Goal: Task Accomplishment & Management: Use online tool/utility

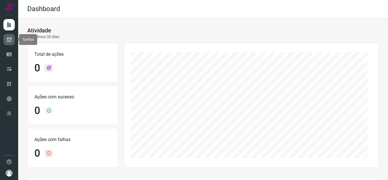
click at [9, 36] on link at bounding box center [8, 39] width 11 height 11
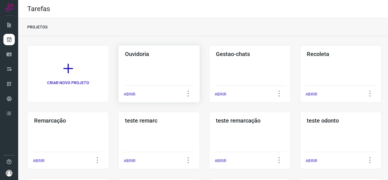
click at [132, 95] on p "ABRIR" at bounding box center [130, 94] width 12 height 6
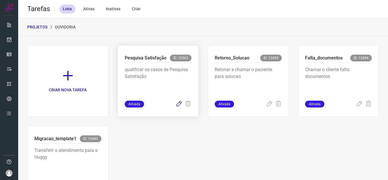
click at [176, 105] on icon at bounding box center [179, 104] width 7 height 7
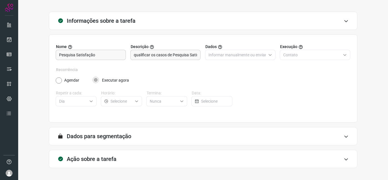
scroll to position [42, 0]
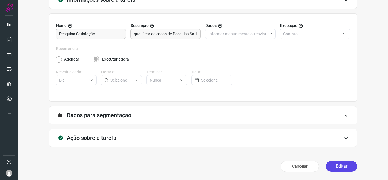
click at [340, 166] on button "Editar" at bounding box center [342, 166] width 32 height 11
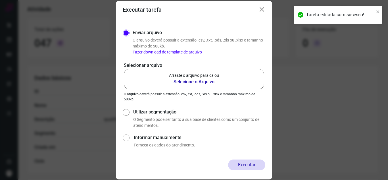
click at [173, 76] on p "Arraste o arquivo para cá ou" at bounding box center [194, 75] width 50 height 6
click at [0, 0] on input "Arraste o arquivo para cá ou Selecione o Arquivo" at bounding box center [0, 0] width 0 height 0
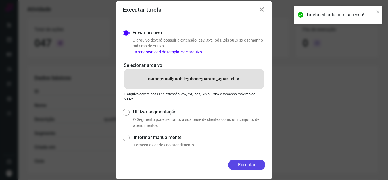
click at [242, 166] on button "Executar" at bounding box center [246, 164] width 37 height 11
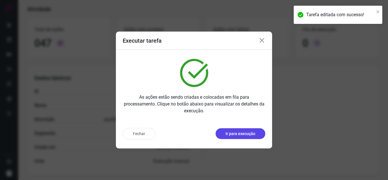
click at [246, 134] on p "Ir para execução" at bounding box center [241, 134] width 30 height 6
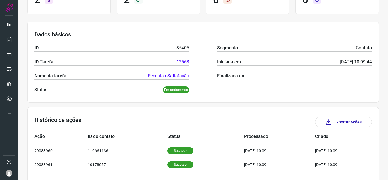
scroll to position [82, 0]
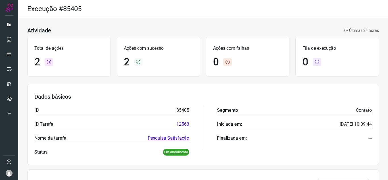
drag, startPoint x: 289, startPoint y: 96, endPoint x: 283, endPoint y: 92, distance: 7.3
click at [289, 96] on h3 "Dados básicos" at bounding box center [203, 96] width 338 height 7
click at [6, 39] on link at bounding box center [8, 39] width 11 height 11
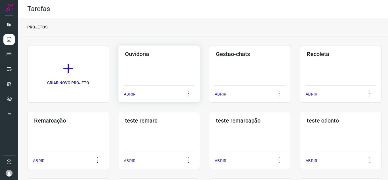
click at [129, 92] on p "ABRIR" at bounding box center [130, 94] width 12 height 6
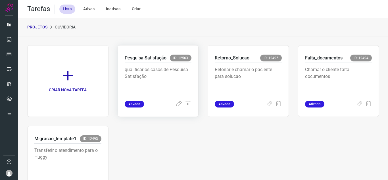
click at [175, 109] on div "Pesquisa Satisfação ID: 12563 qualificar os casos de Pesquisa Satisfação Ativada" at bounding box center [158, 81] width 81 height 72
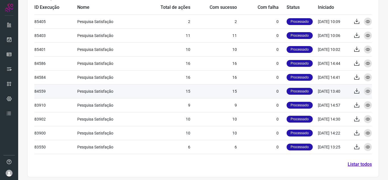
scroll to position [239, 0]
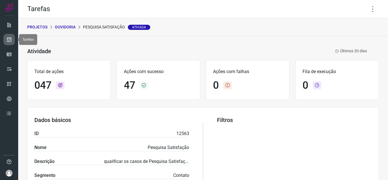
drag, startPoint x: 7, startPoint y: 41, endPoint x: 13, endPoint y: 41, distance: 5.4
click at [7, 41] on icon at bounding box center [9, 40] width 6 height 6
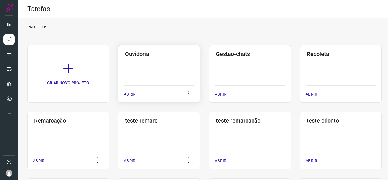
click at [131, 95] on p "ABRIR" at bounding box center [130, 94] width 12 height 6
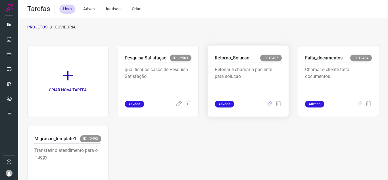
click at [266, 104] on icon at bounding box center [269, 104] width 7 height 7
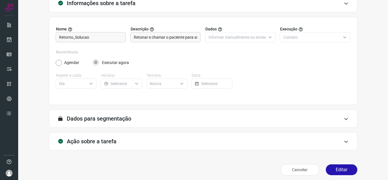
scroll to position [42, 0]
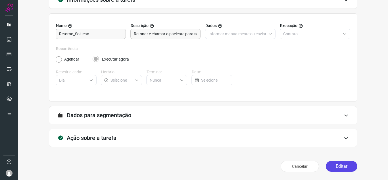
click at [349, 171] on button "Editar" at bounding box center [342, 166] width 32 height 11
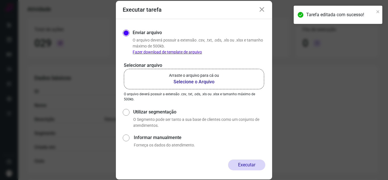
click at [175, 82] on b "Selecione o Arquivo" at bounding box center [194, 81] width 50 height 7
click at [0, 0] on input "Arraste o arquivo para cá ou Selecione o Arquivo" at bounding box center [0, 0] width 0 height 0
drag, startPoint x: 340, startPoint y: 146, endPoint x: 262, endPoint y: 157, distance: 78.9
click at [340, 146] on div "Executar tarefa Enviar arquivo O arquivo deverá possuir a extensão .csv, .txt, …" at bounding box center [194, 90] width 388 height 180
click at [328, 117] on div "Executar tarefa Enviar arquivo O arquivo deverá possuir a extensão .csv, .txt, …" at bounding box center [194, 90] width 388 height 180
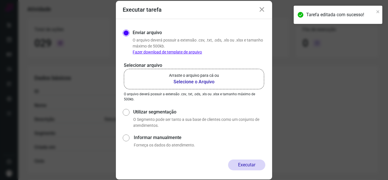
click at [211, 81] on b "Selecione o Arquivo" at bounding box center [194, 81] width 50 height 7
click at [0, 0] on input "Arraste o arquivo para cá ou Selecione o Arquivo" at bounding box center [0, 0] width 0 height 0
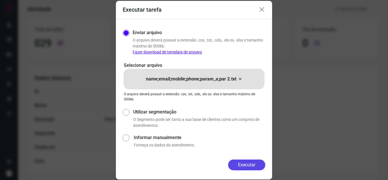
click at [238, 160] on button "Executar" at bounding box center [246, 164] width 37 height 11
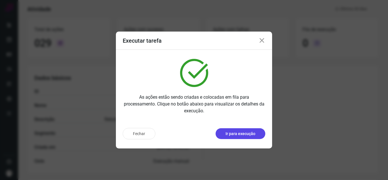
click at [236, 131] on p "Ir para execução" at bounding box center [241, 134] width 30 height 6
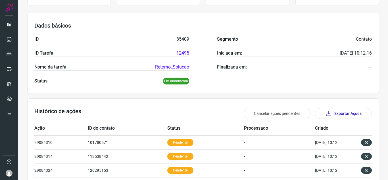
scroll to position [67, 0]
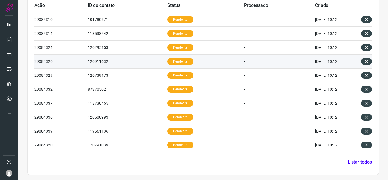
scroll to position [194, 0]
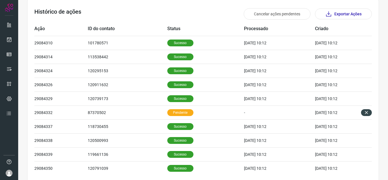
scroll to position [194, 0]
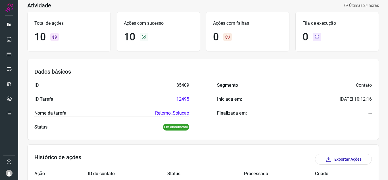
scroll to position [23, 0]
